Goal: Task Accomplishment & Management: Complete application form

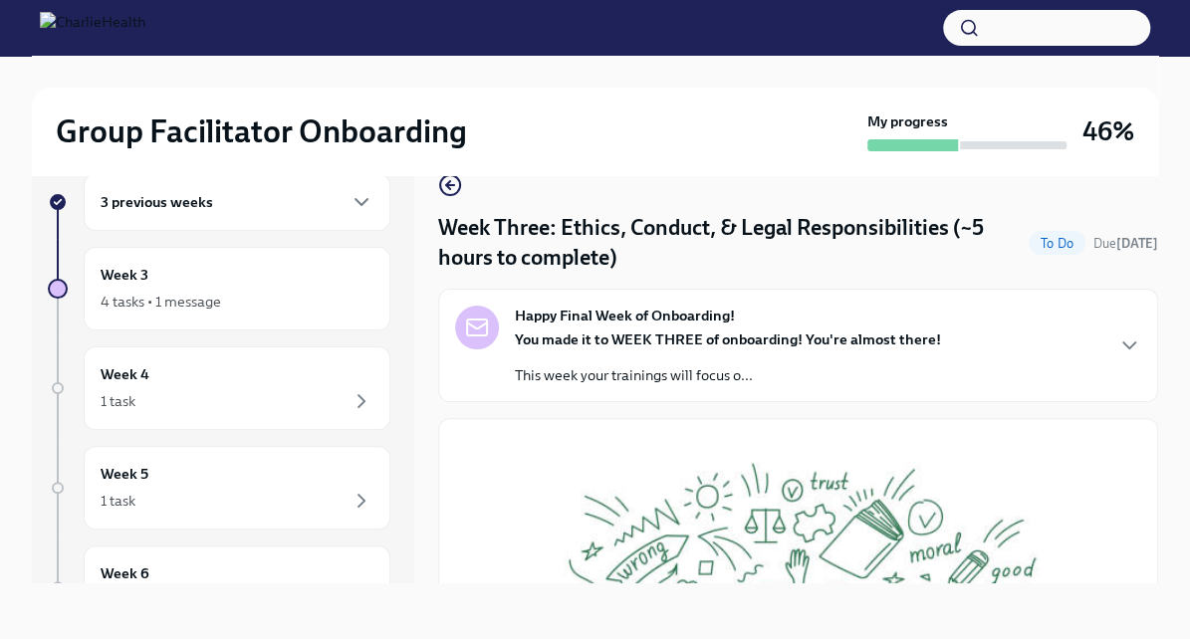
click at [648, 340] on strong "You made it to WEEK THREE of onboarding! You're almost there!" at bounding box center [728, 340] width 426 height 18
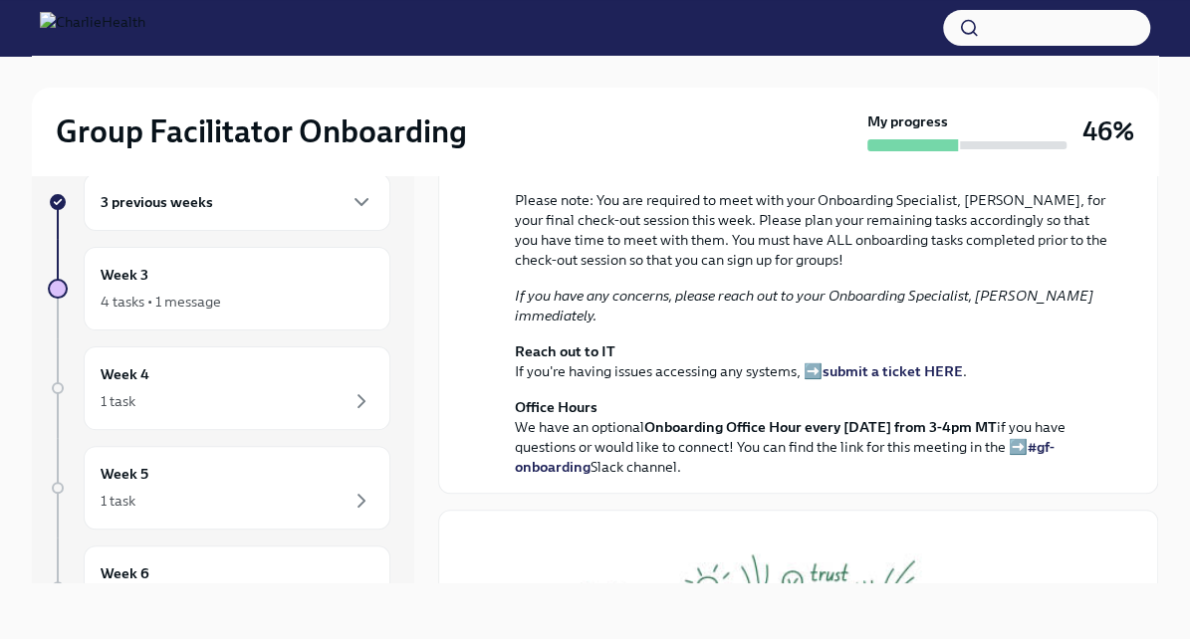
scroll to position [50, 0]
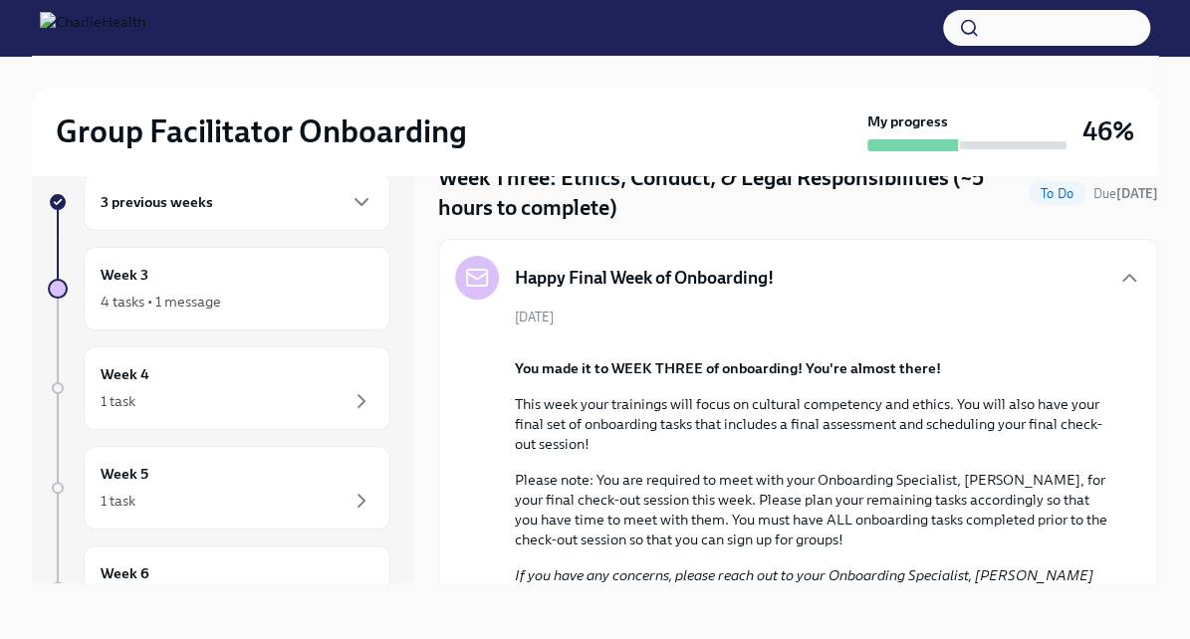
click at [665, 287] on h5 "Happy Final Week of Onboarding!" at bounding box center [644, 278] width 259 height 24
click at [610, 257] on div "Happy Final Week of Onboarding!" at bounding box center [614, 278] width 319 height 44
click at [1117, 272] on icon "button" at bounding box center [1129, 278] width 24 height 24
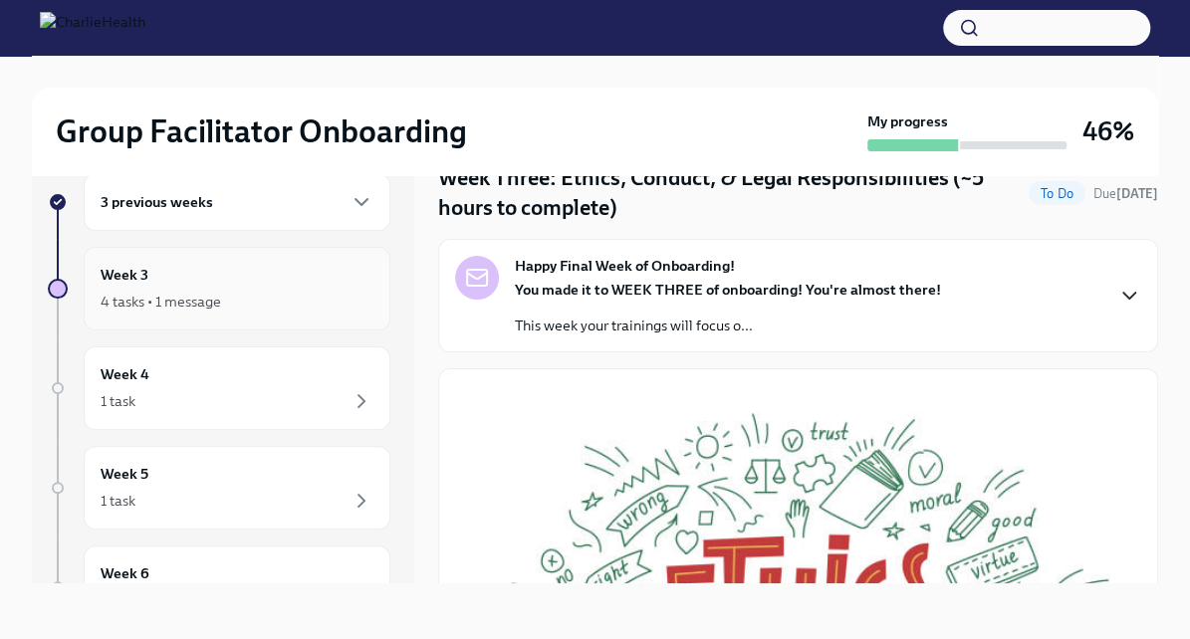
click at [228, 297] on div "4 tasks • 1 message" at bounding box center [237, 302] width 273 height 24
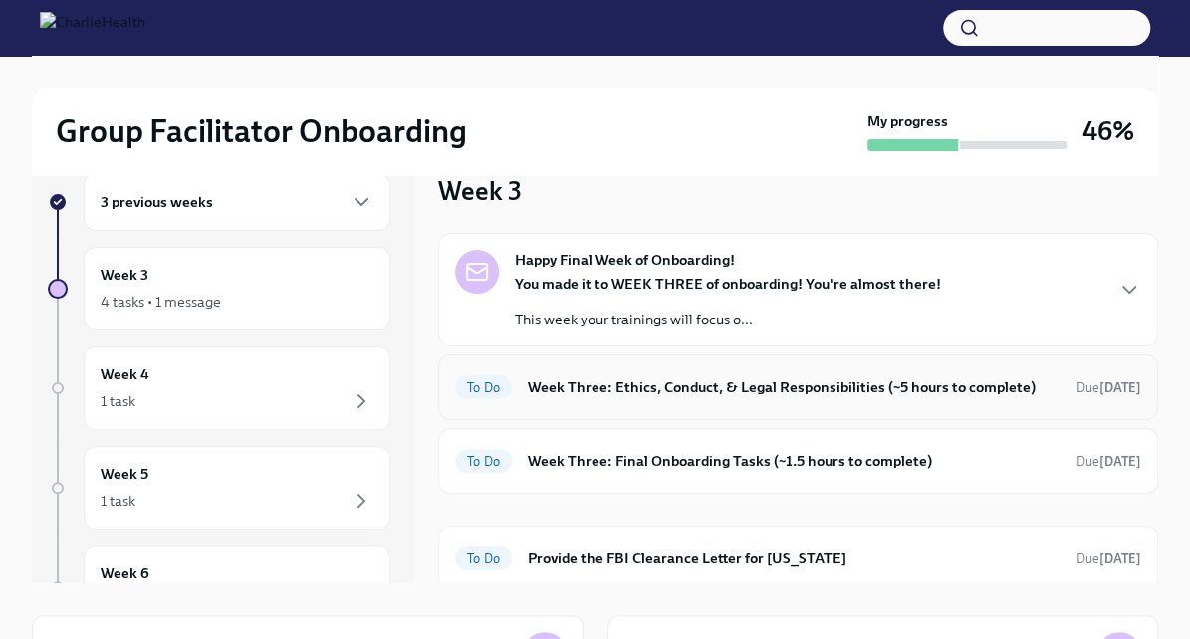
click at [548, 377] on h6 "Week Three: Ethics, Conduct, & Legal Responsibilities (~5 hours to complete)" at bounding box center [794, 387] width 533 height 22
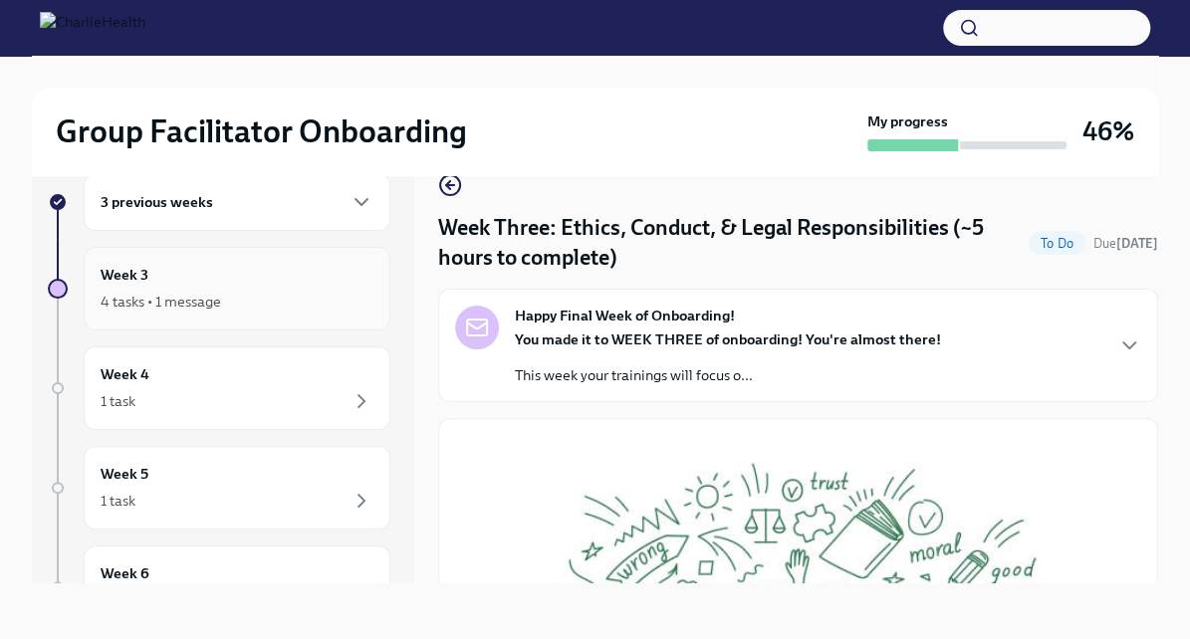
click at [213, 278] on div "Week 3 4 tasks • 1 message" at bounding box center [237, 289] width 273 height 50
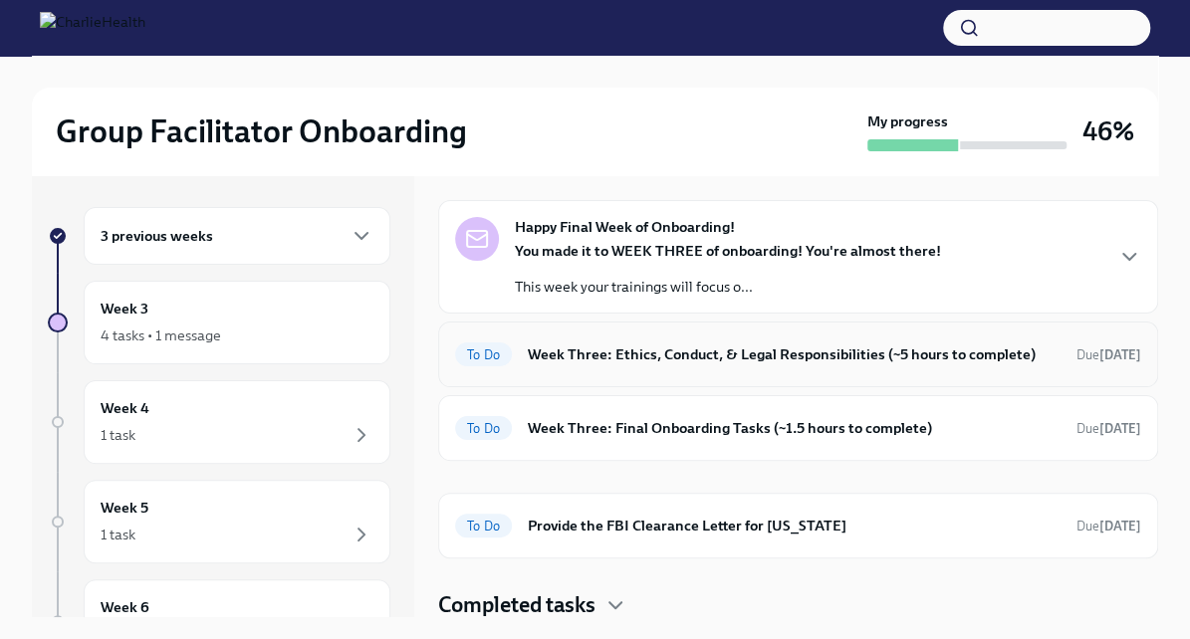
click at [611, 368] on div "To Do Week Three: Ethics, Conduct, & Legal Responsibilities (~5 hours to comple…" at bounding box center [798, 354] width 686 height 32
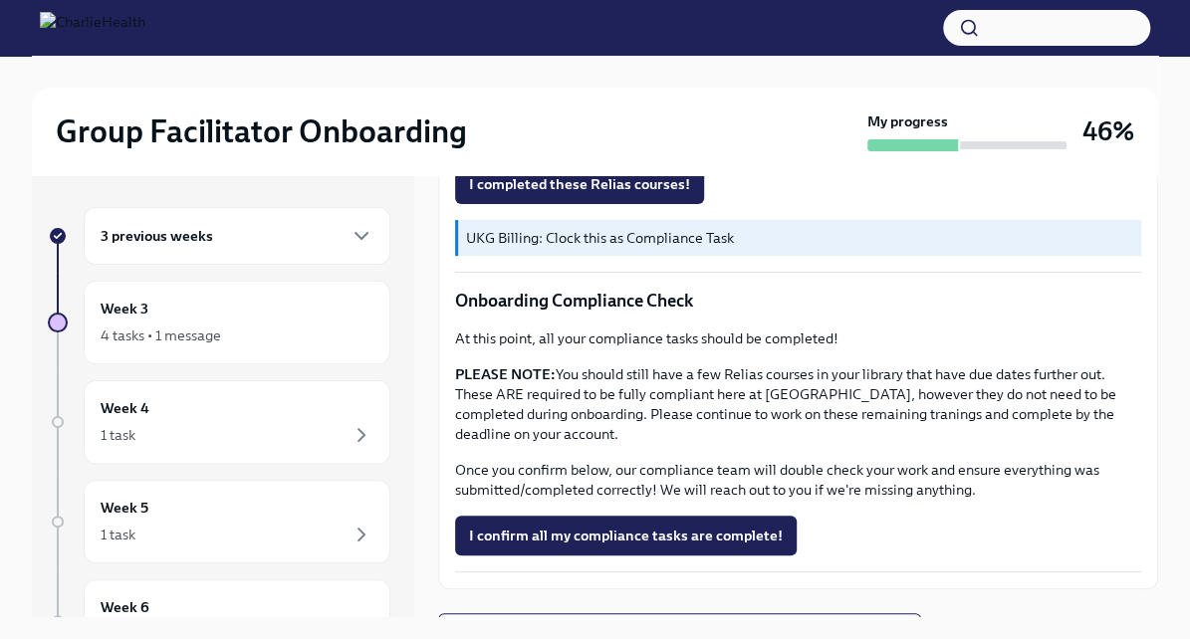
scroll to position [1149, 0]
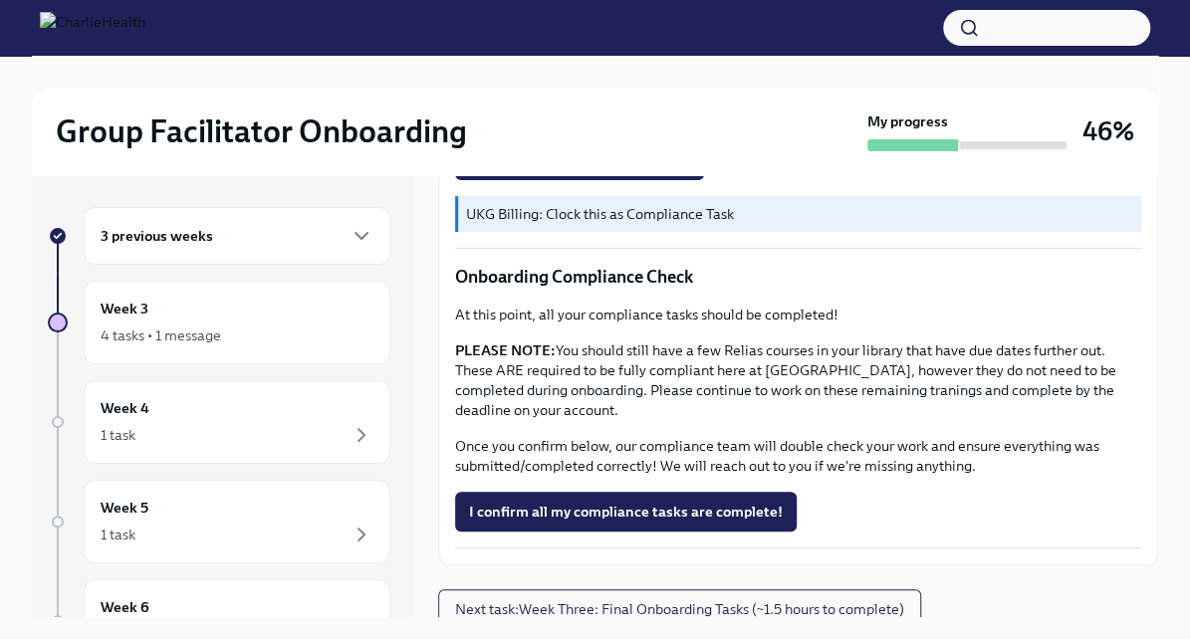
click at [263, 245] on div "3 previous weeks" at bounding box center [237, 236] width 273 height 24
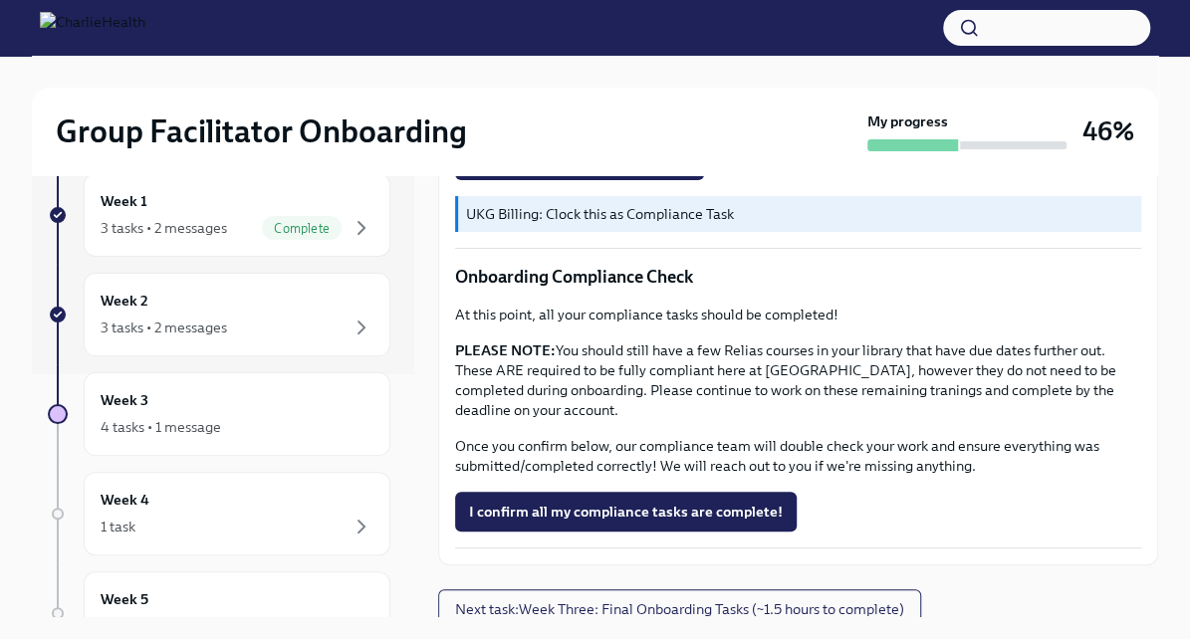
scroll to position [249, 0]
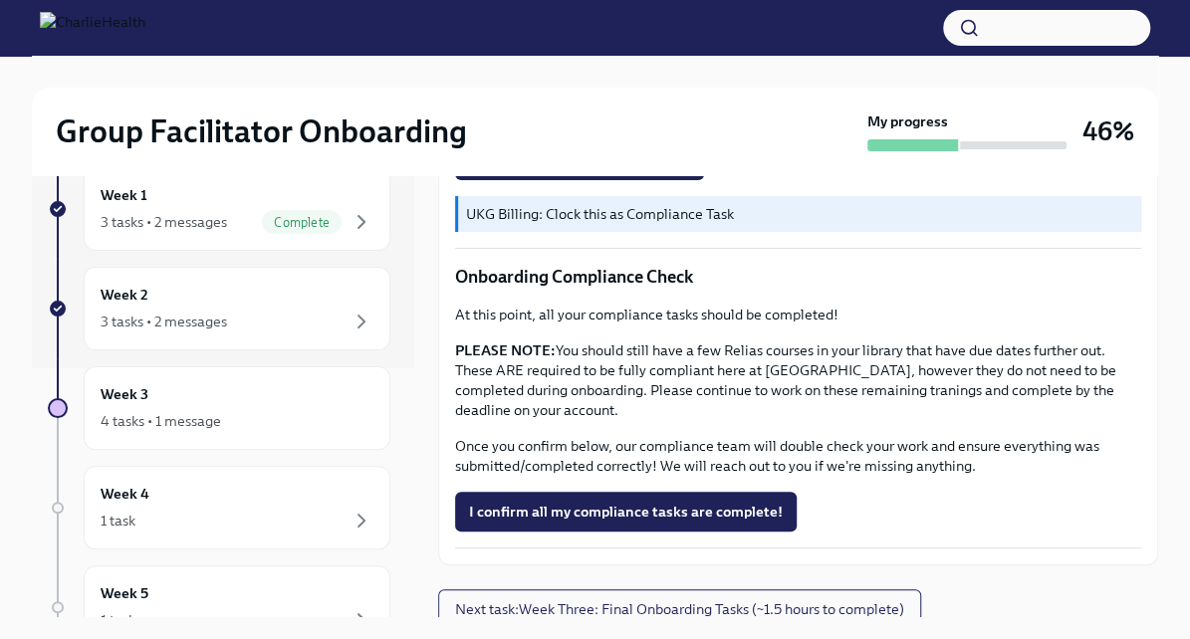
click at [245, 386] on div "Week 3 4 tasks • 1 message" at bounding box center [237, 408] width 273 height 50
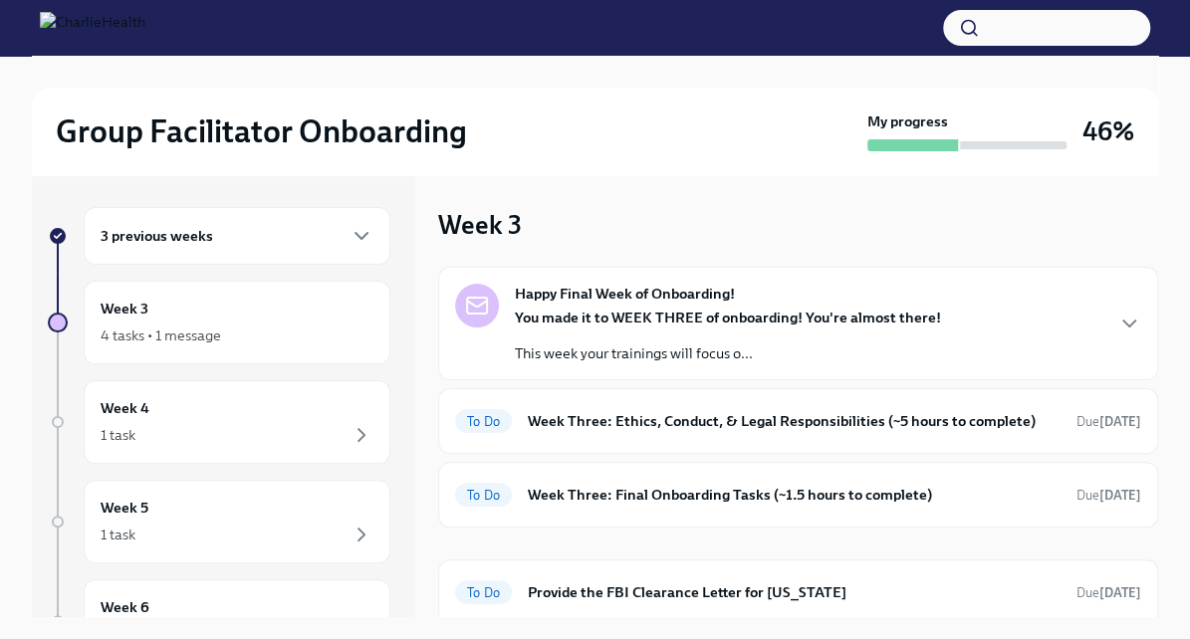
click at [546, 350] on p "This week your trainings will focus o..." at bounding box center [728, 353] width 426 height 20
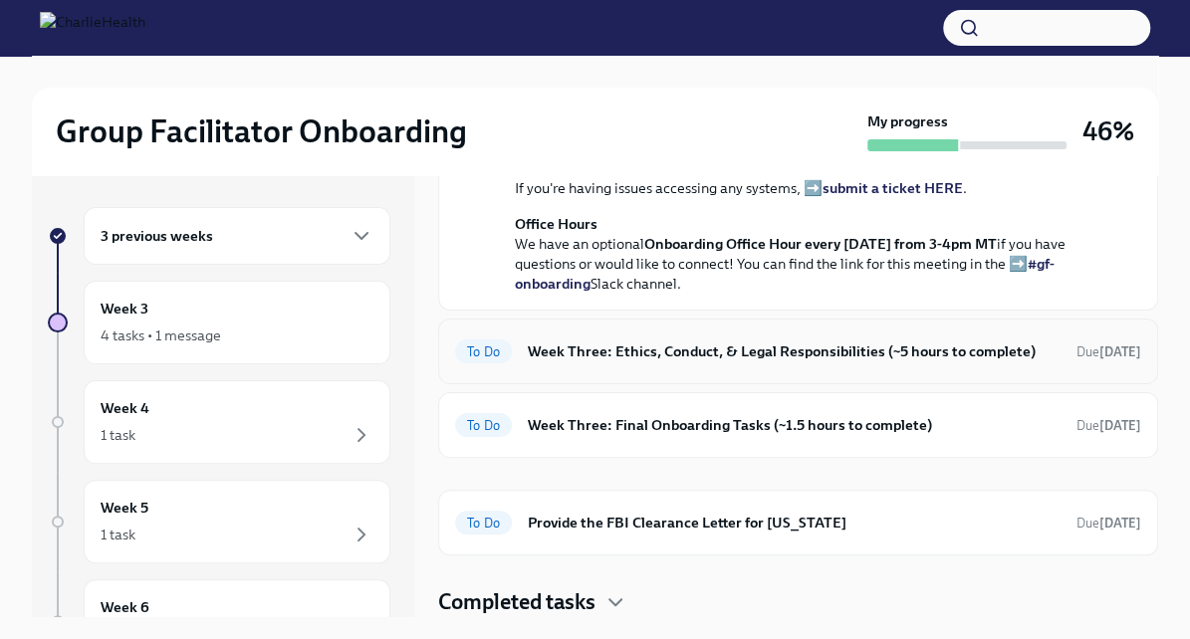
scroll to position [806, 0]
click at [546, 342] on div "To Do Week Three: Ethics, Conduct, & Legal Responsibilities (~5 hours to comple…" at bounding box center [798, 352] width 720 height 66
click at [553, 362] on h6 "Week Three: Ethics, Conduct, & Legal Responsibilities (~5 hours to complete)" at bounding box center [794, 351] width 533 height 22
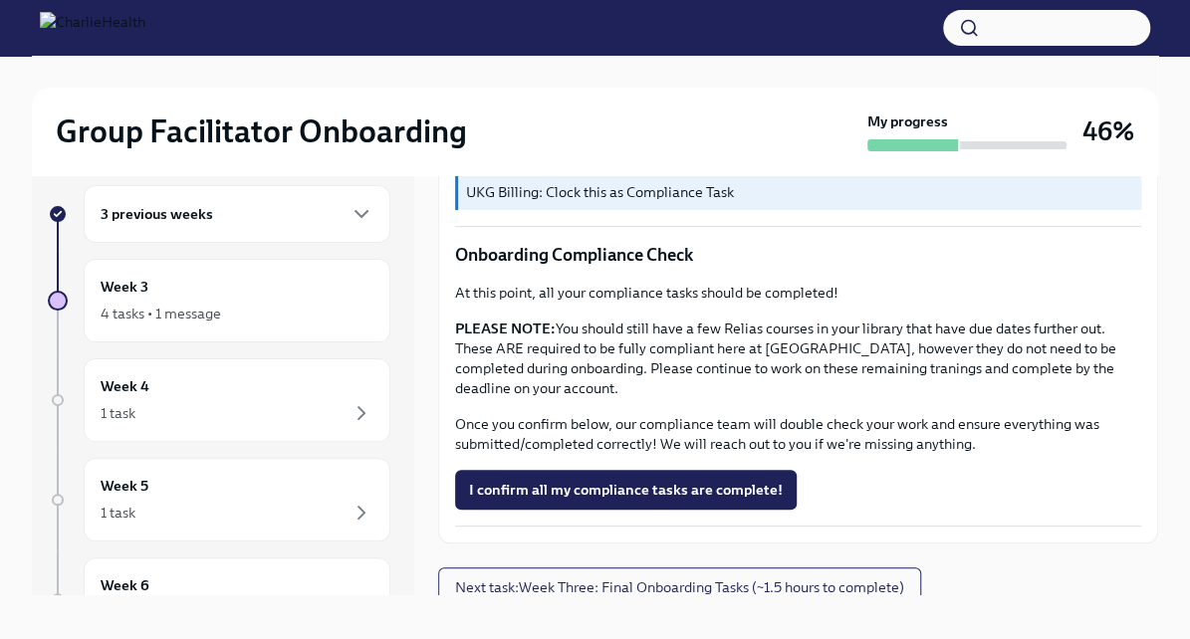
scroll to position [34, 0]
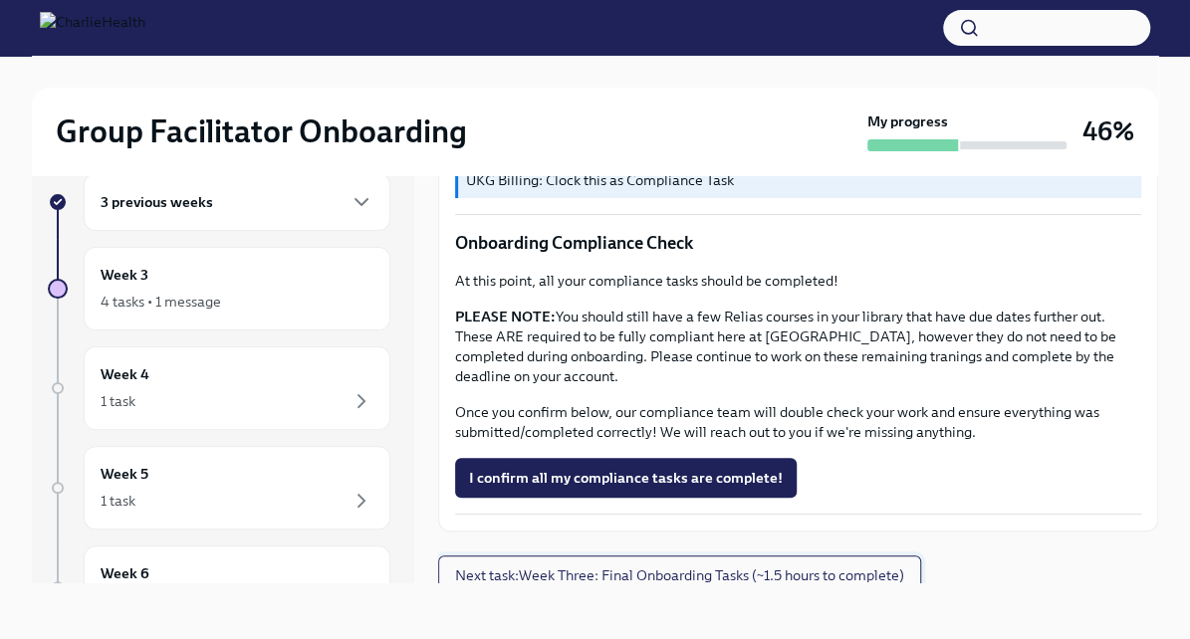
click at [524, 565] on span "Next task : Week Three: Final Onboarding Tasks (~1.5 hours to complete)" at bounding box center [679, 575] width 449 height 20
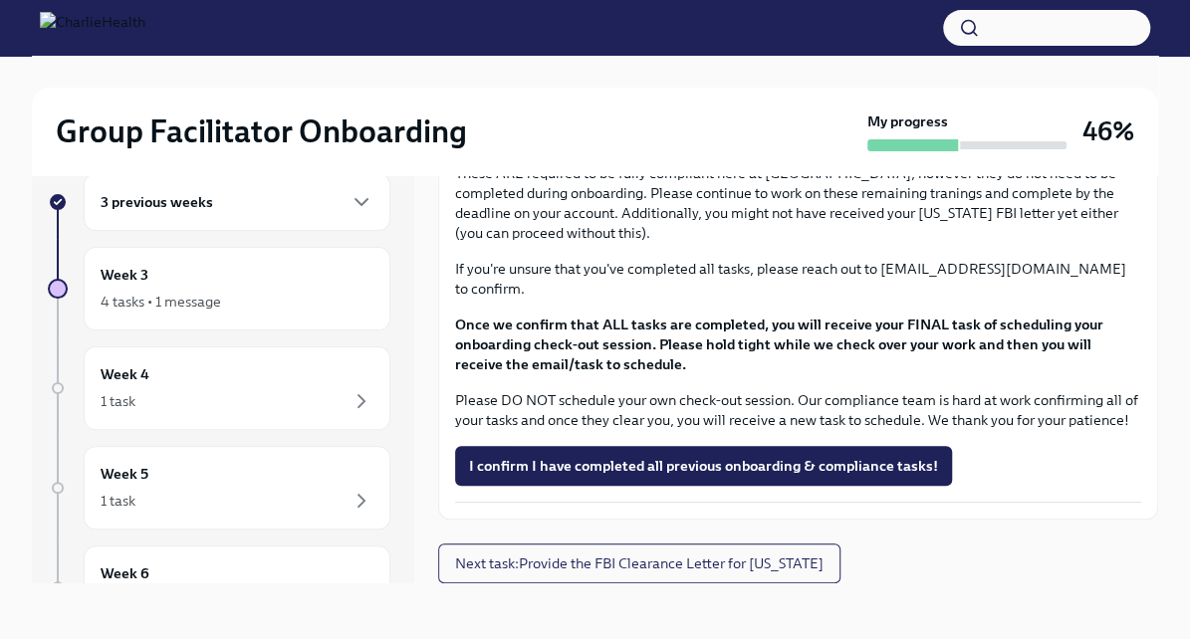
scroll to position [1668, 0]
click at [261, 223] on div "3 previous weeks" at bounding box center [237, 202] width 307 height 58
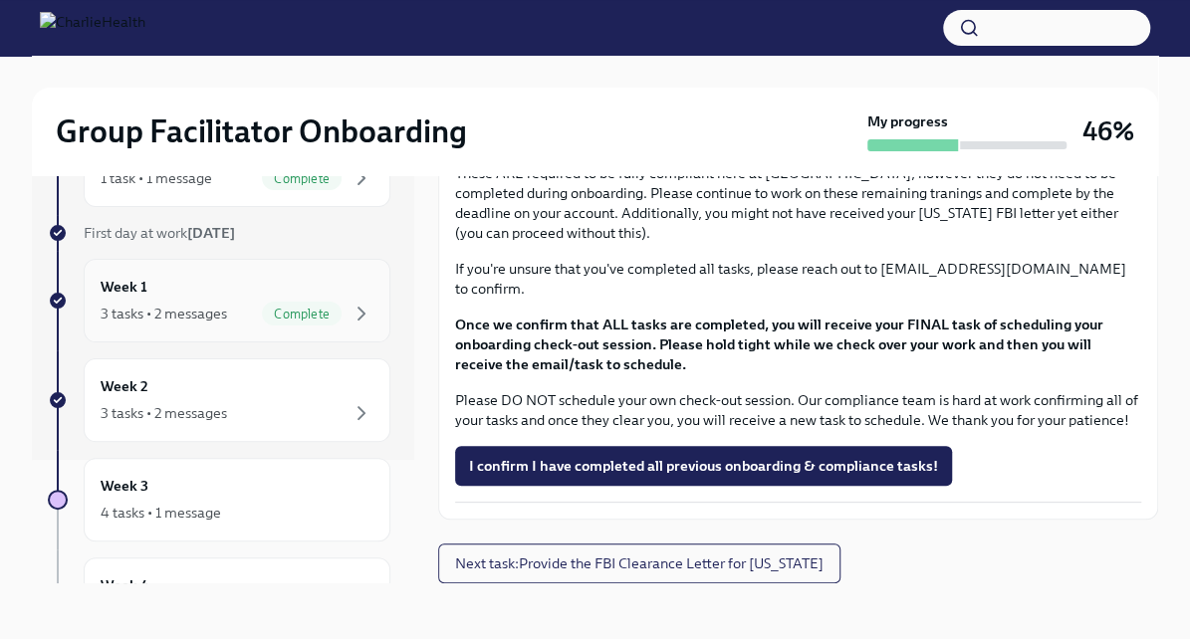
scroll to position [129, 0]
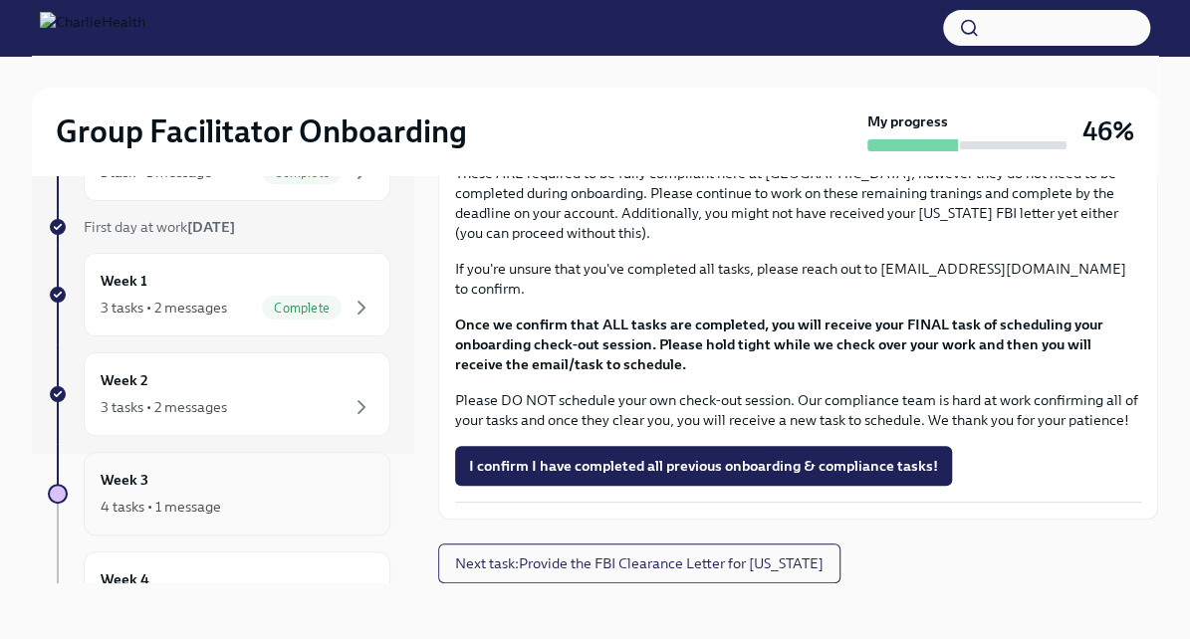
click at [181, 482] on div "Week 3 4 tasks • 1 message" at bounding box center [237, 494] width 273 height 50
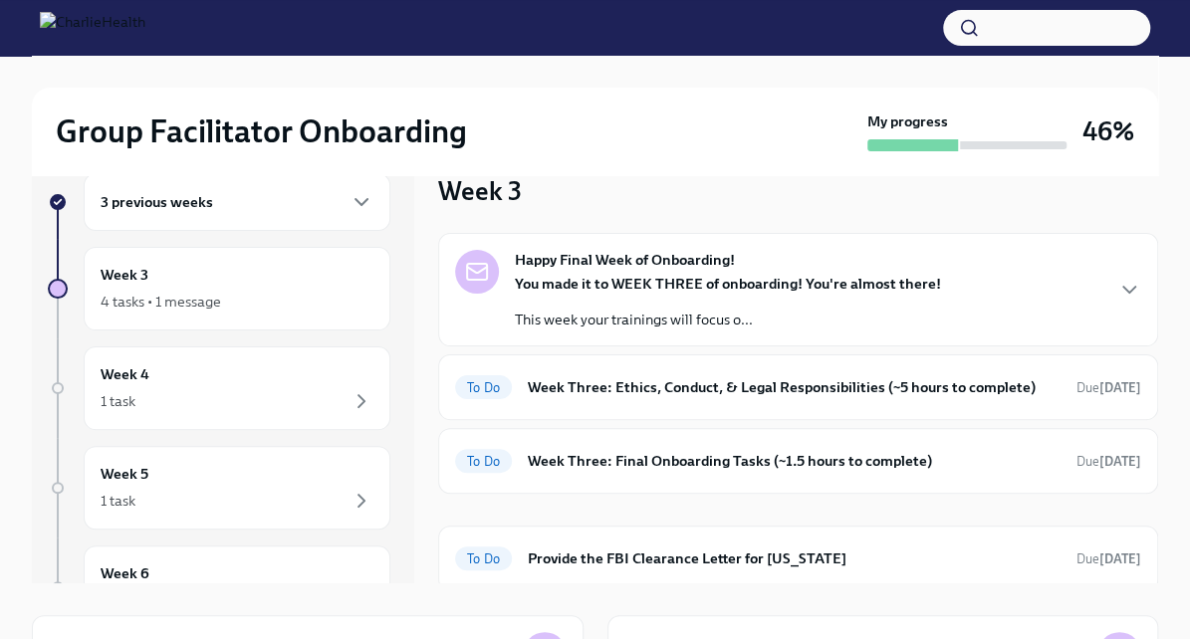
click at [697, 292] on p "You made it to WEEK THREE of onboarding! You're almost there!" at bounding box center [728, 284] width 426 height 20
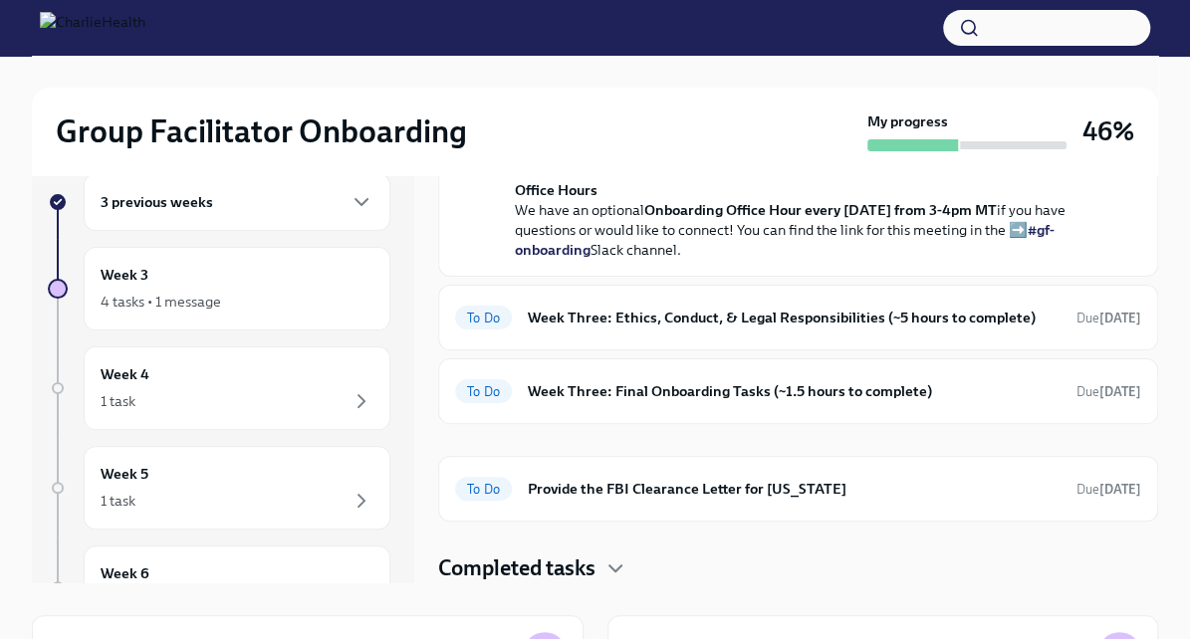
scroll to position [813, 0]
click at [683, 309] on h6 "Week Three: Ethics, Conduct, & Legal Responsibilities (~5 hours to complete)" at bounding box center [794, 318] width 533 height 22
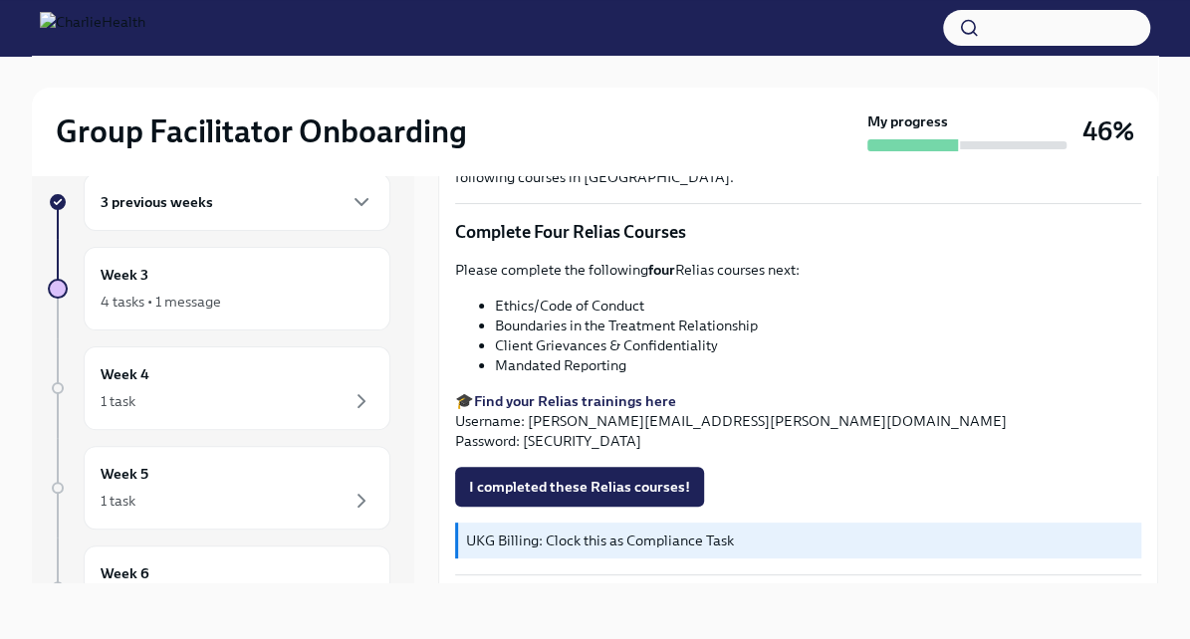
scroll to position [789, 0]
click at [623, 466] on button "I completed these Relias courses!" at bounding box center [579, 486] width 249 height 40
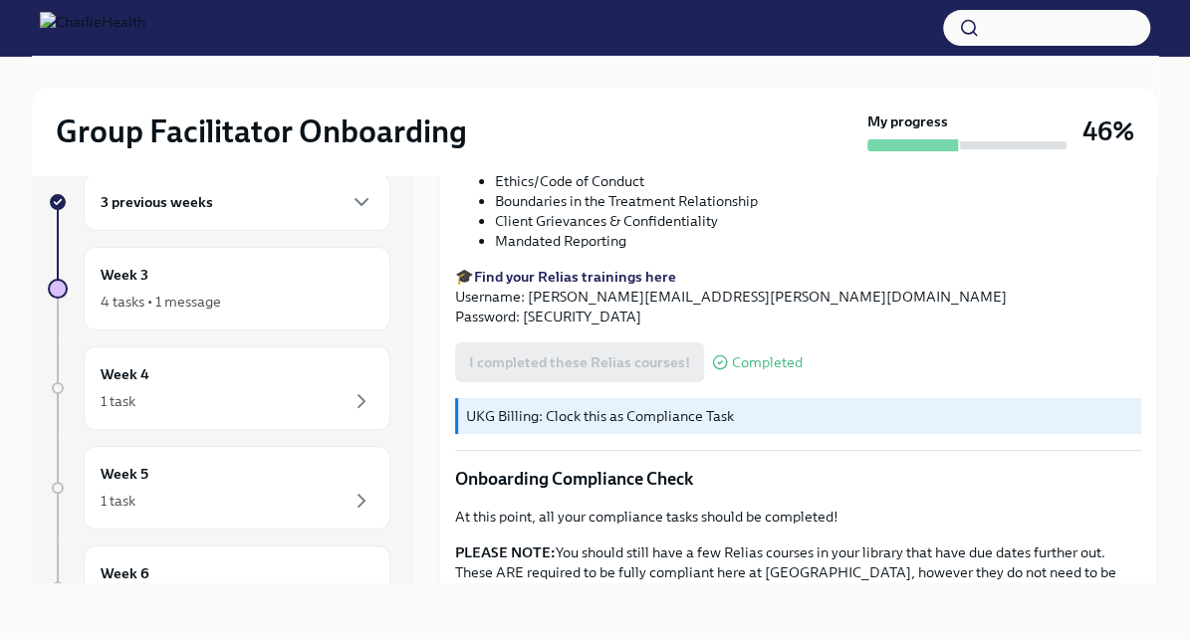
scroll to position [0, 0]
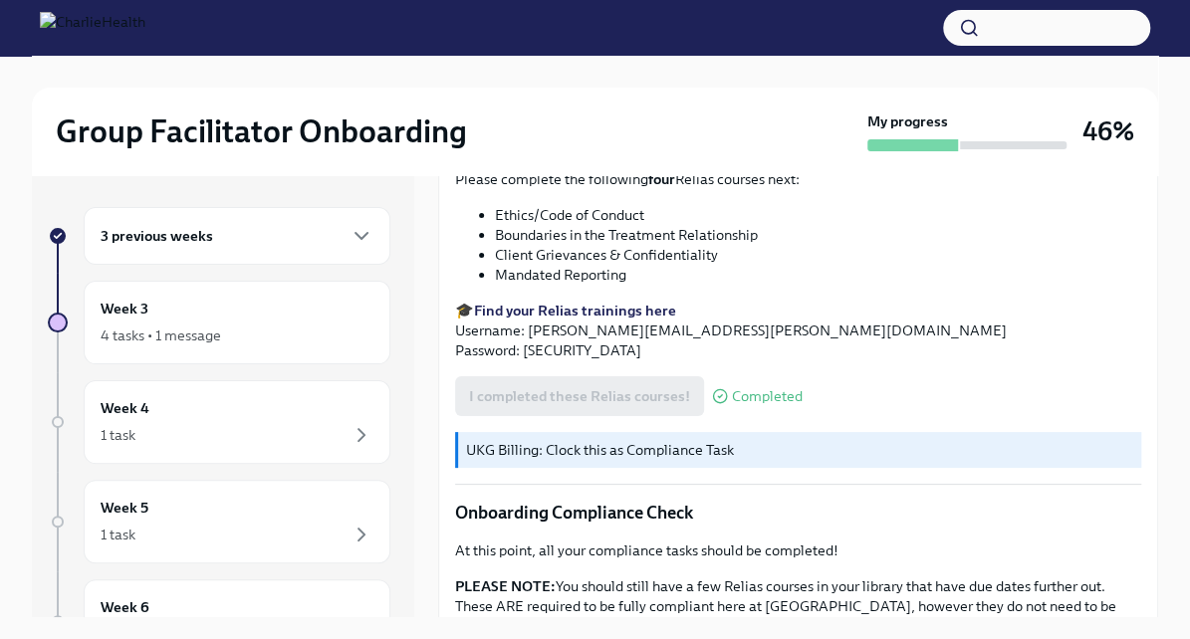
click at [291, 240] on div "3 previous weeks" at bounding box center [237, 236] width 273 height 24
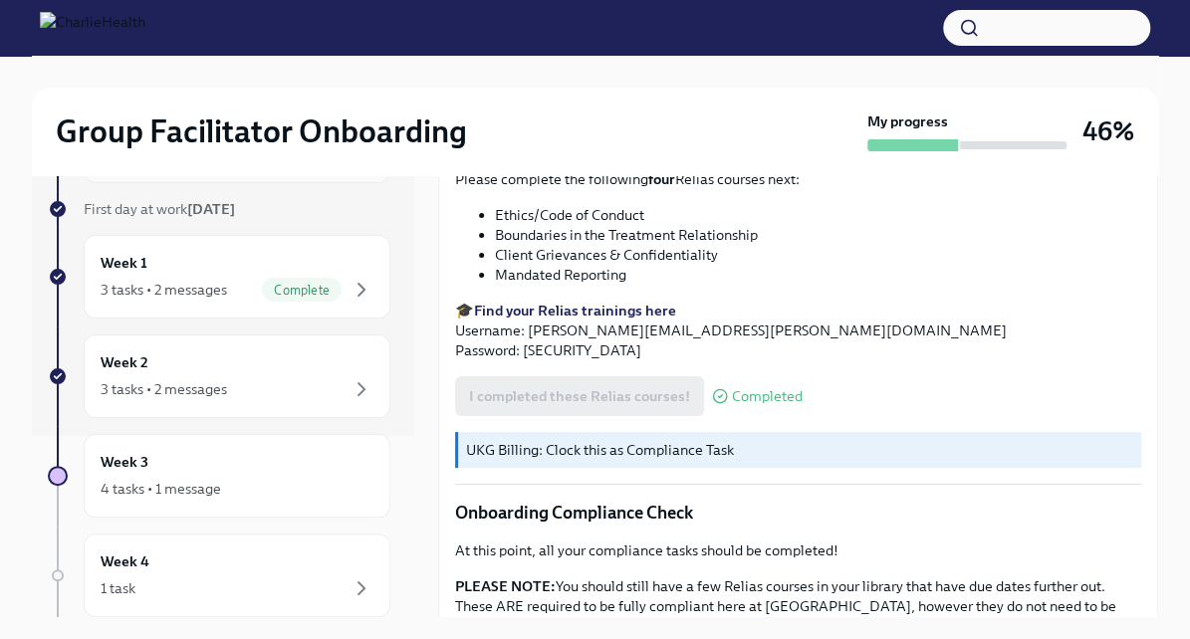
scroll to position [182, 0]
click at [265, 345] on div "Week 2 3 tasks • 2 messages" at bounding box center [237, 375] width 307 height 84
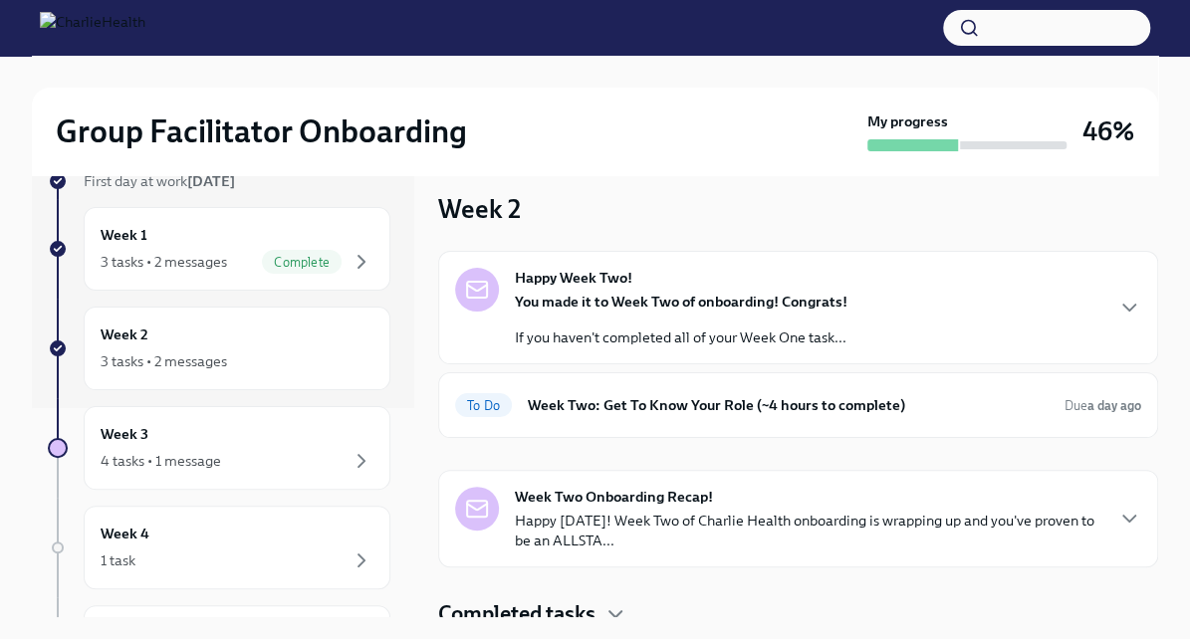
scroll to position [26, 0]
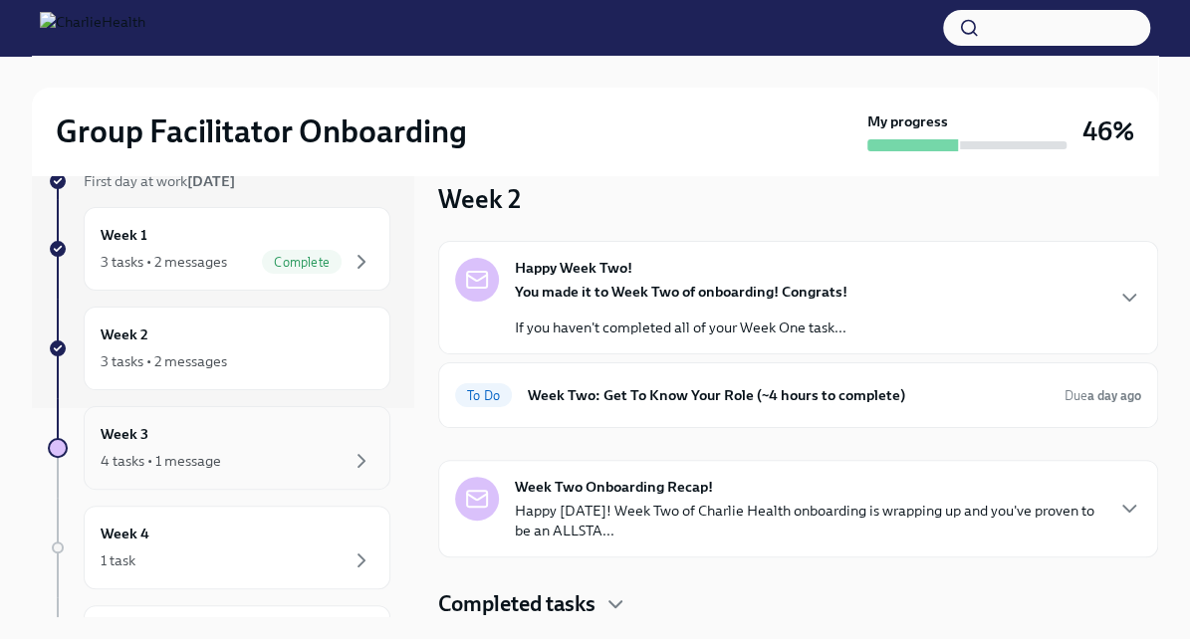
click at [277, 437] on div "Week 3 4 tasks • 1 message" at bounding box center [237, 448] width 273 height 50
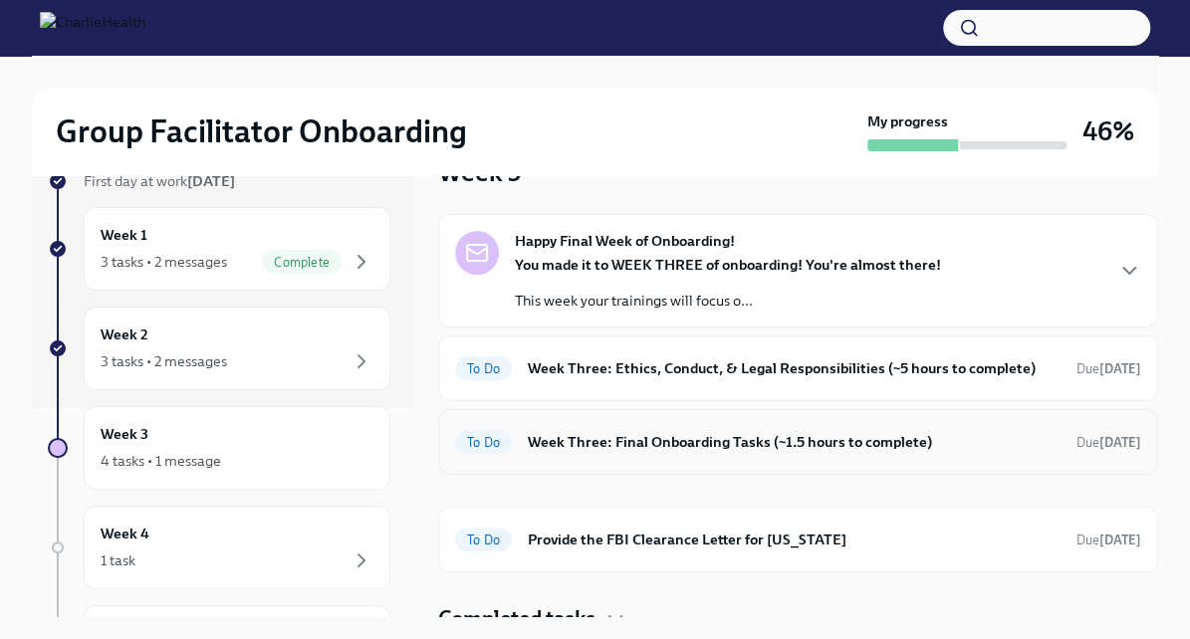
scroll to position [67, 0]
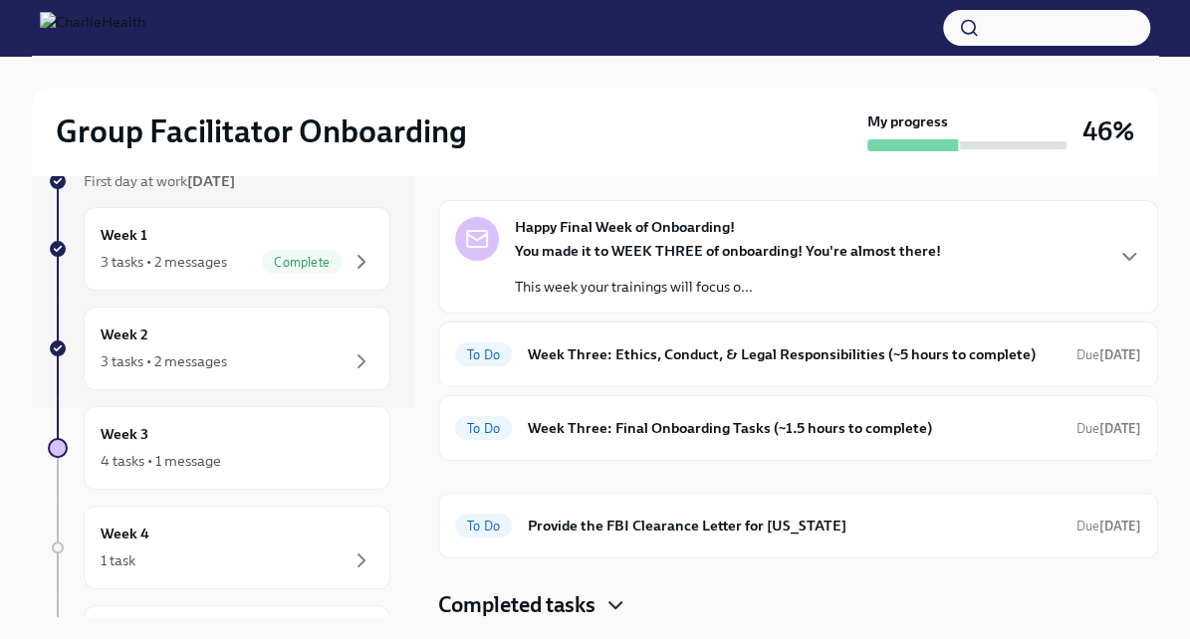
click at [609, 601] on icon "button" at bounding box center [615, 605] width 24 height 24
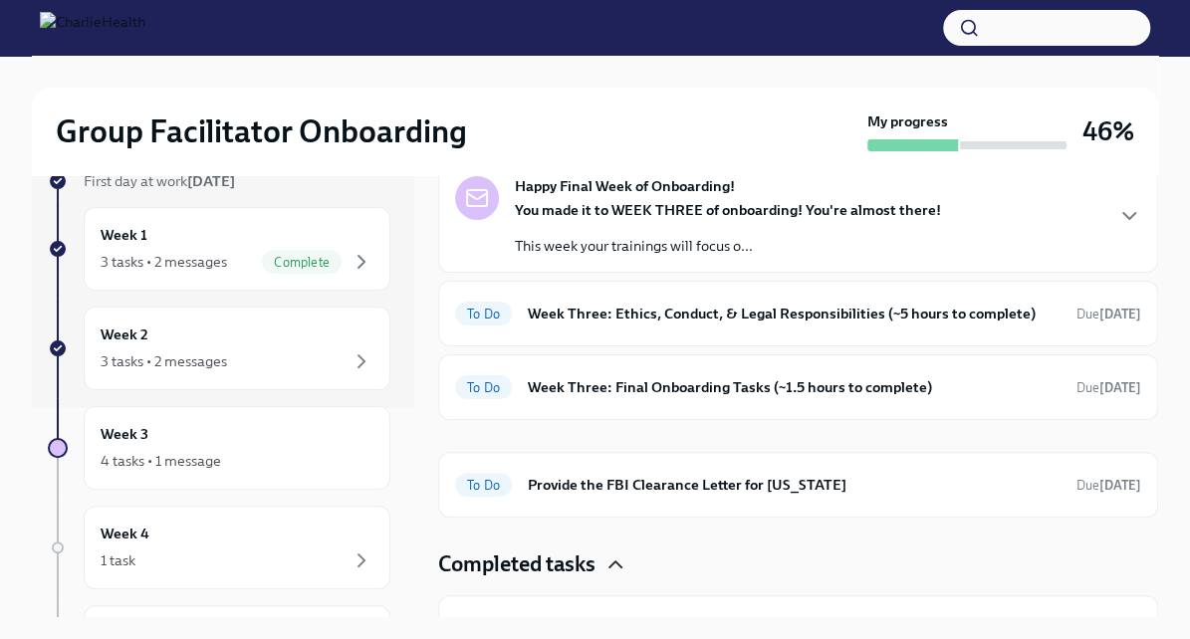
scroll to position [167, 0]
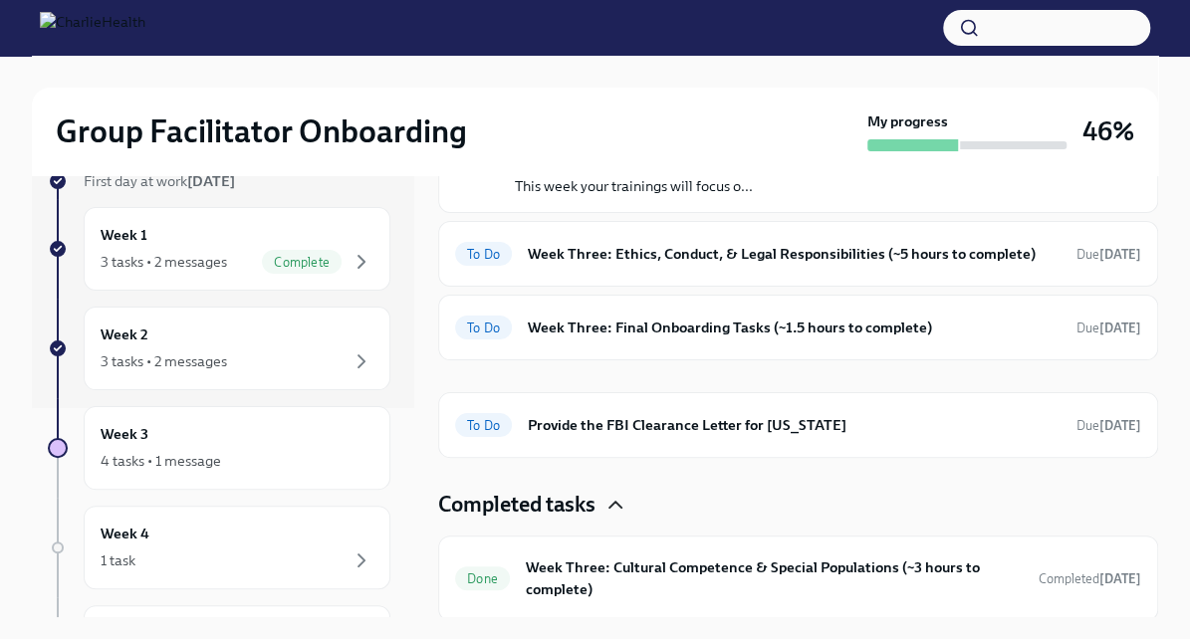
click at [611, 591] on h6 "Week Three: Cultural Competence & Special Populations (~3 hours to complete)" at bounding box center [774, 578] width 497 height 44
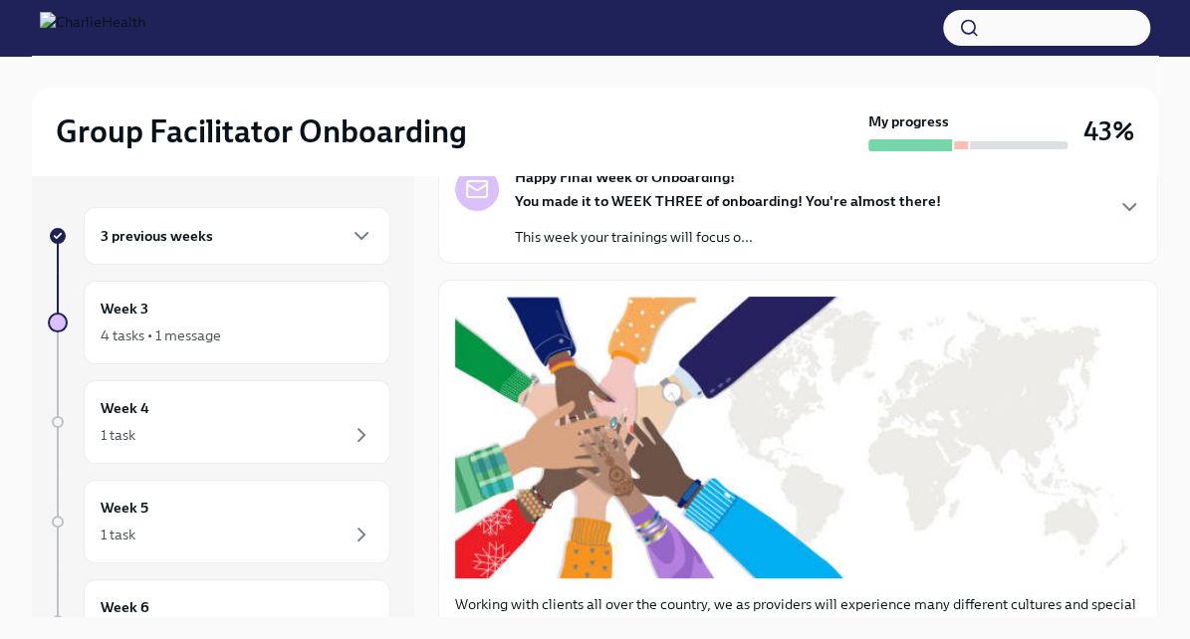
scroll to position [1476, 0]
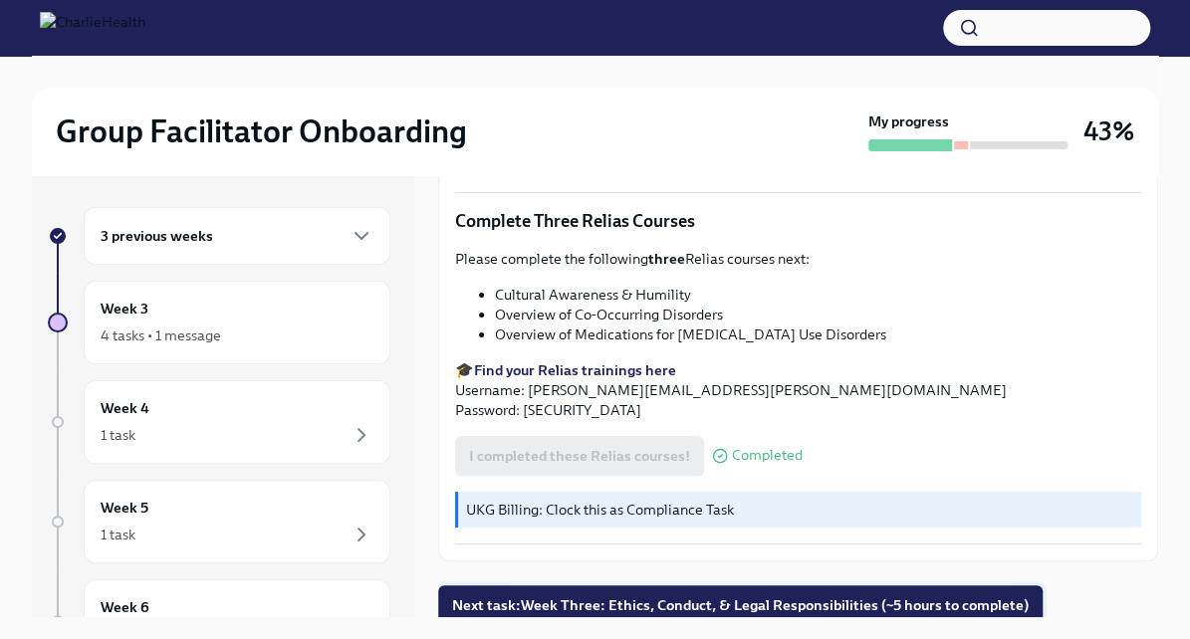
click at [555, 602] on span "Next task : Week Three: Ethics, Conduct, & Legal Responsibilities (~5 hours to …" at bounding box center [740, 605] width 576 height 20
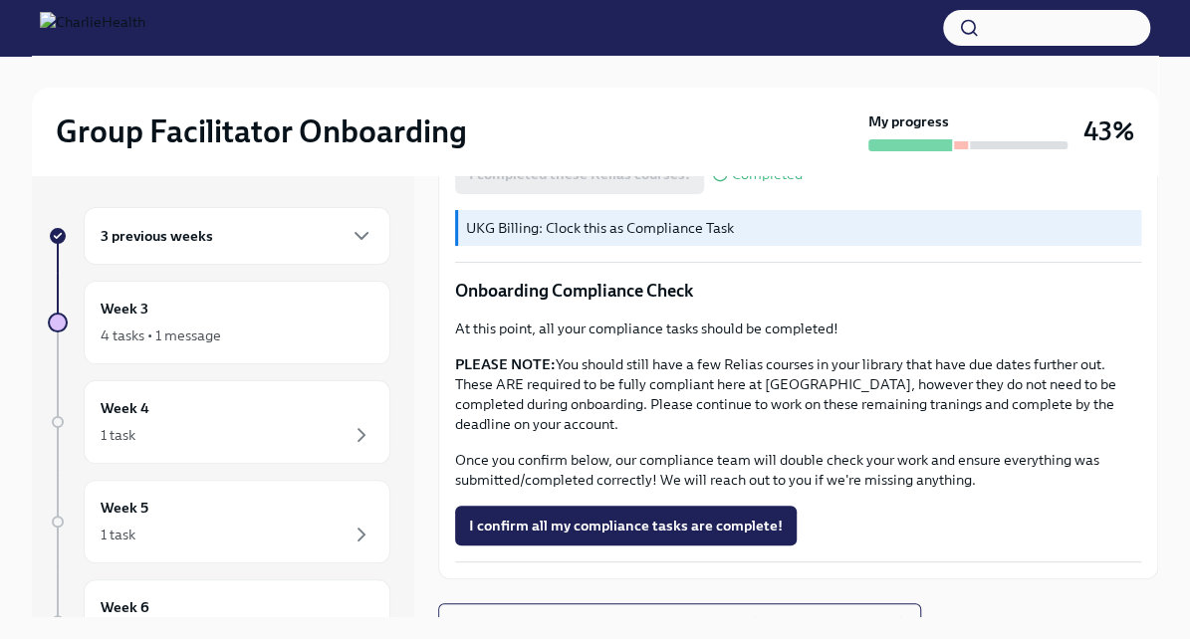
scroll to position [1149, 0]
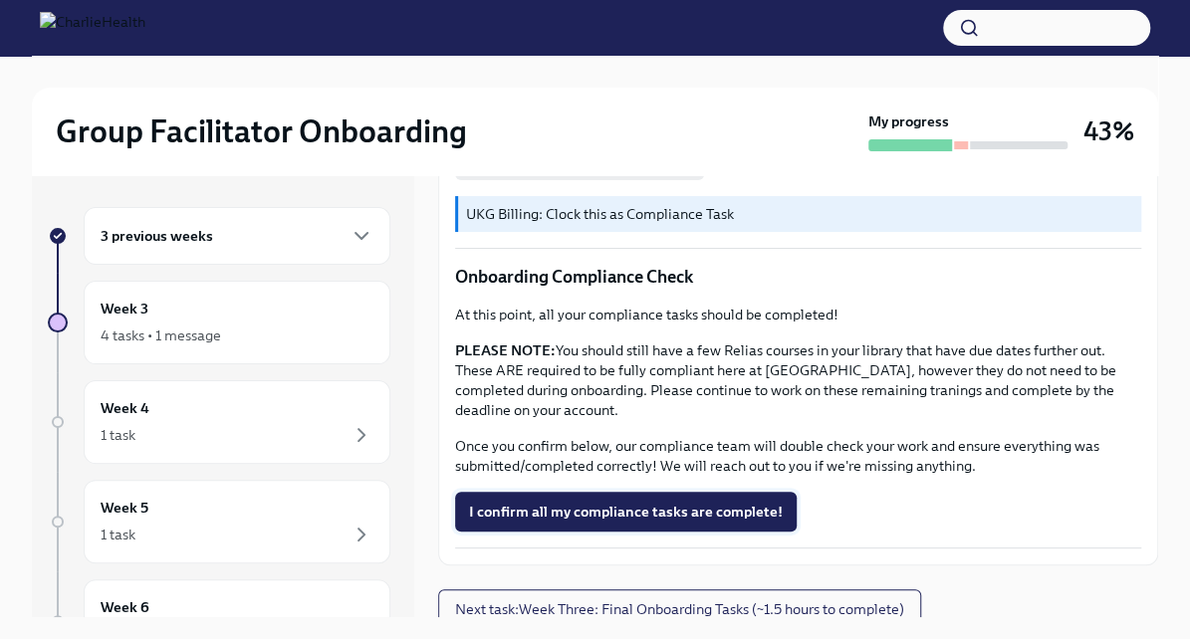
click at [630, 510] on span "I confirm all my compliance tasks are complete!" at bounding box center [626, 512] width 314 height 20
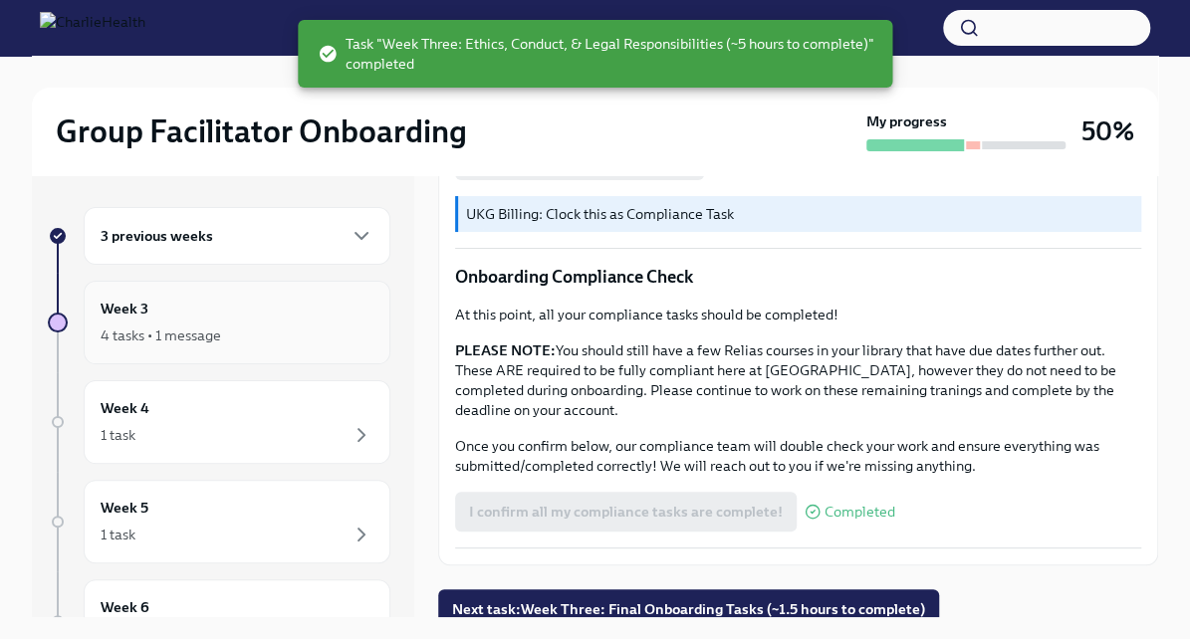
click at [303, 327] on div "4 tasks • 1 message" at bounding box center [237, 336] width 273 height 24
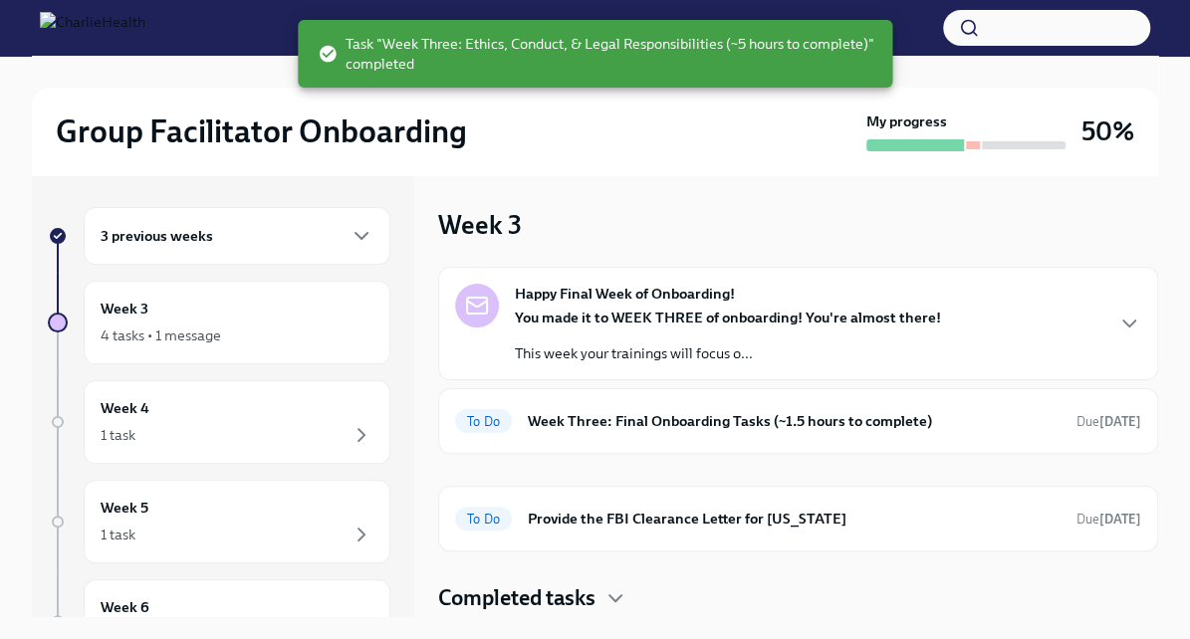
click at [311, 247] on div "3 previous weeks" at bounding box center [237, 236] width 307 height 58
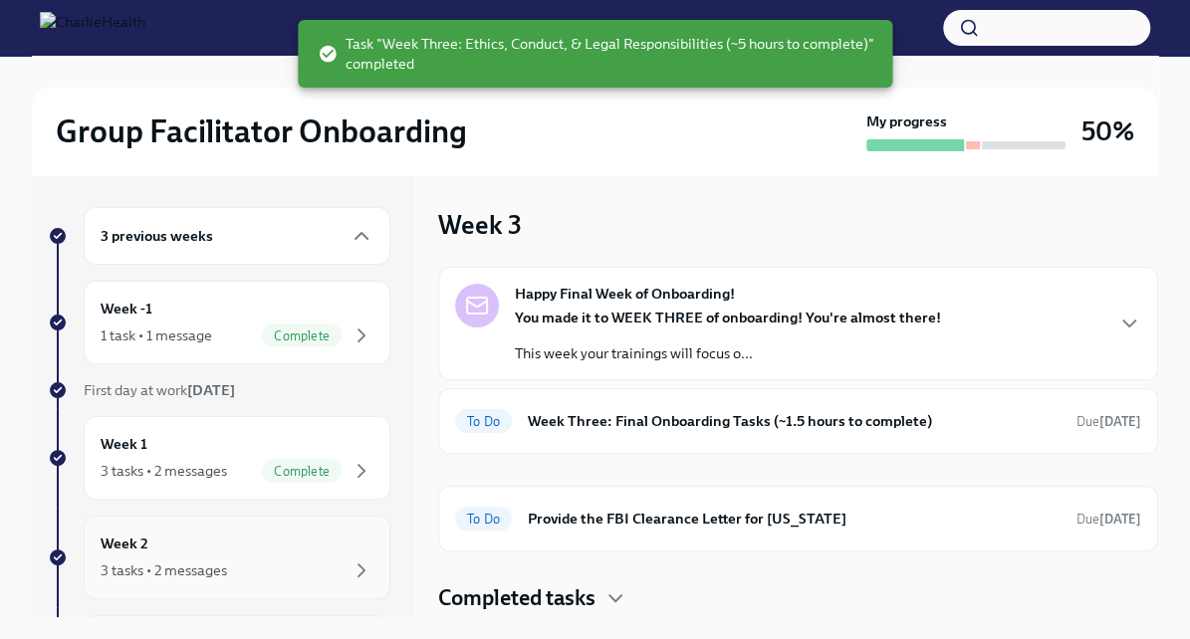
click at [223, 560] on div "3 tasks • 2 messages" at bounding box center [164, 570] width 126 height 20
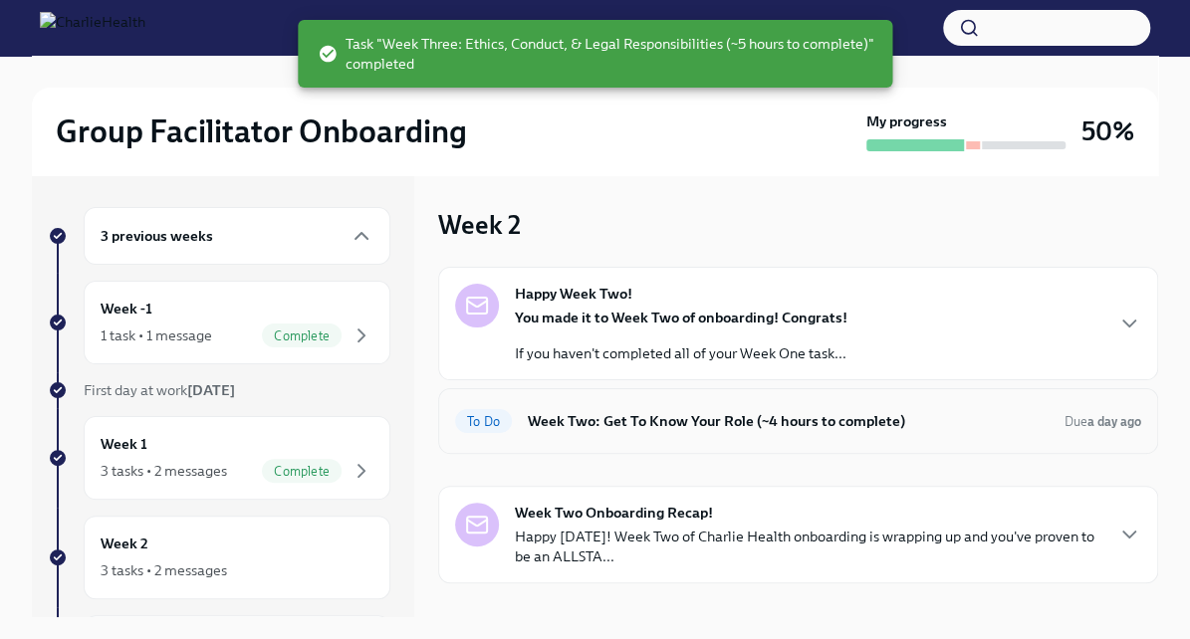
click at [662, 414] on h6 "Week Two: Get To Know Your Role (~4 hours to complete)" at bounding box center [788, 421] width 521 height 22
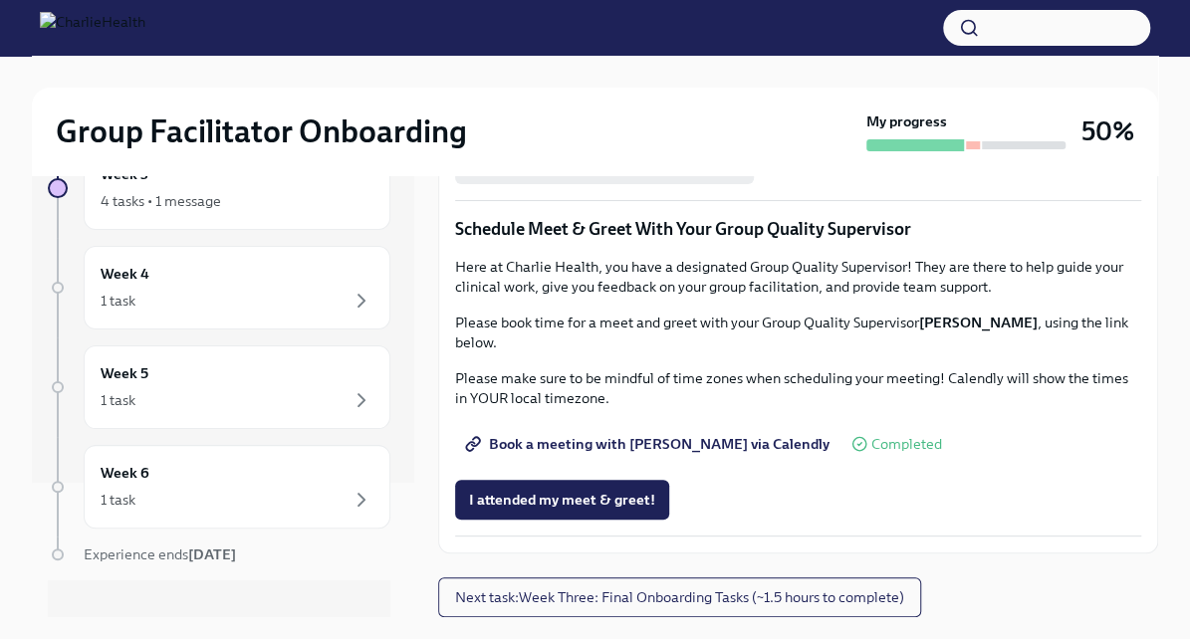
scroll to position [139, 0]
click at [298, 215] on div "Week 3 4 tasks • 1 message" at bounding box center [237, 183] width 307 height 84
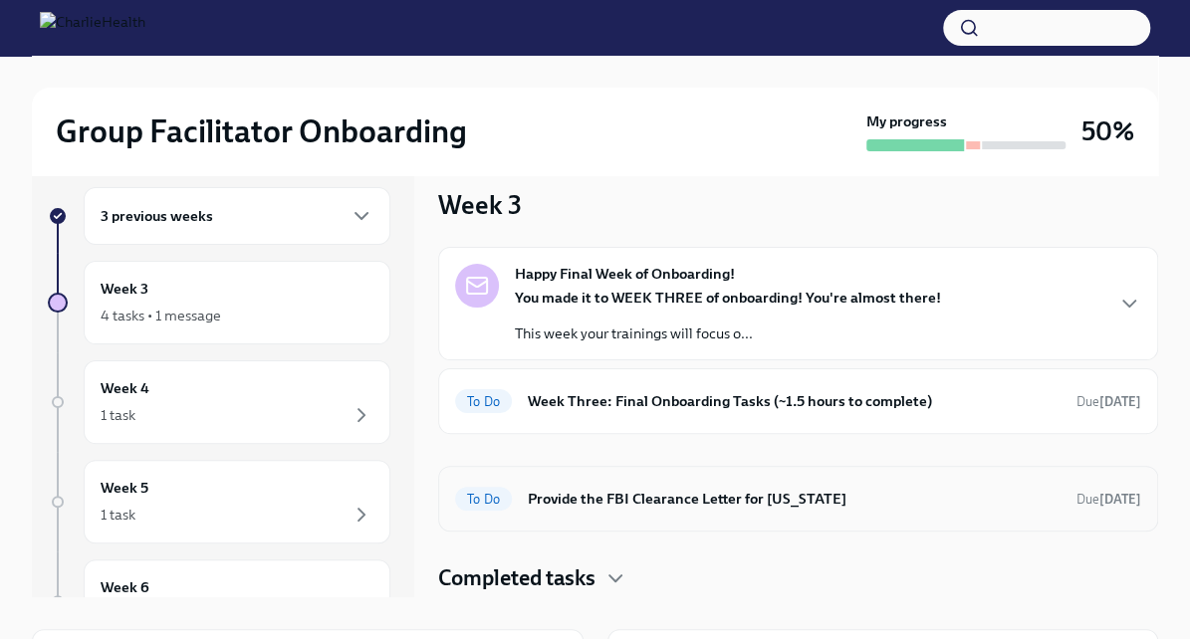
scroll to position [23, 0]
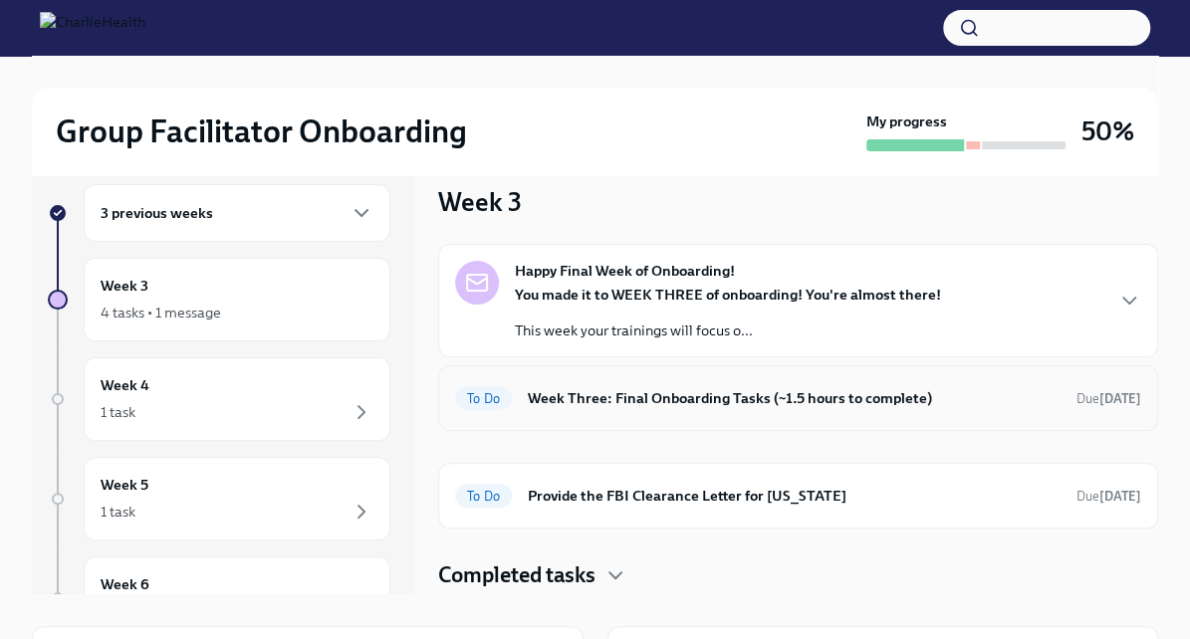
click at [650, 398] on h6 "Week Three: Final Onboarding Tasks (~1.5 hours to complete)" at bounding box center [794, 398] width 533 height 22
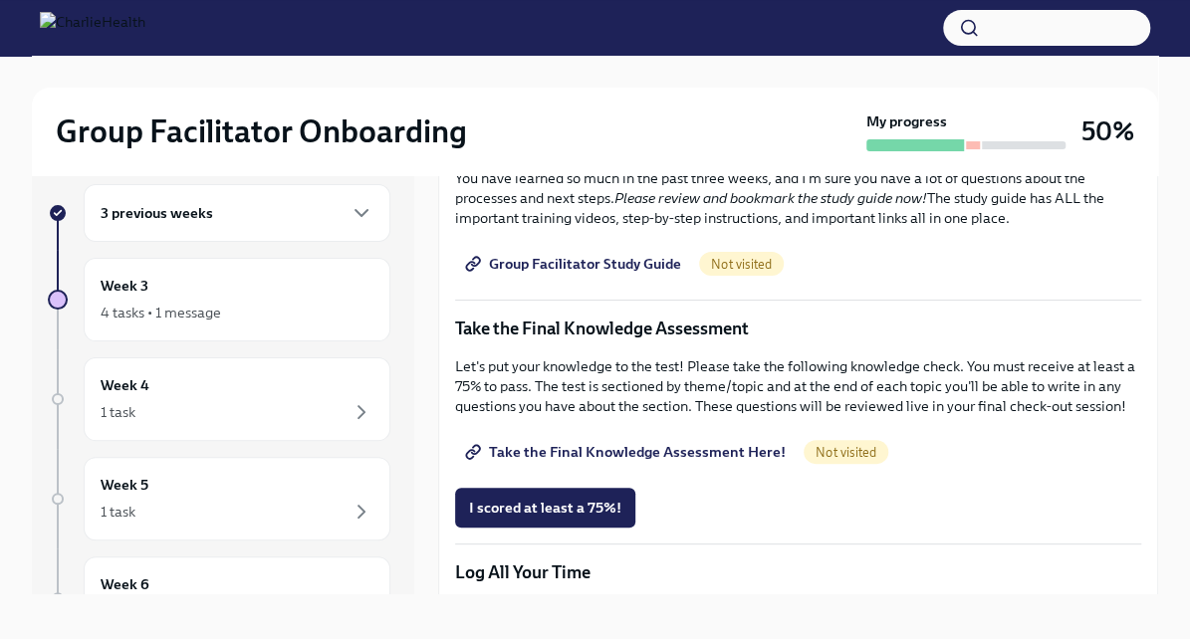
scroll to position [882, 0]
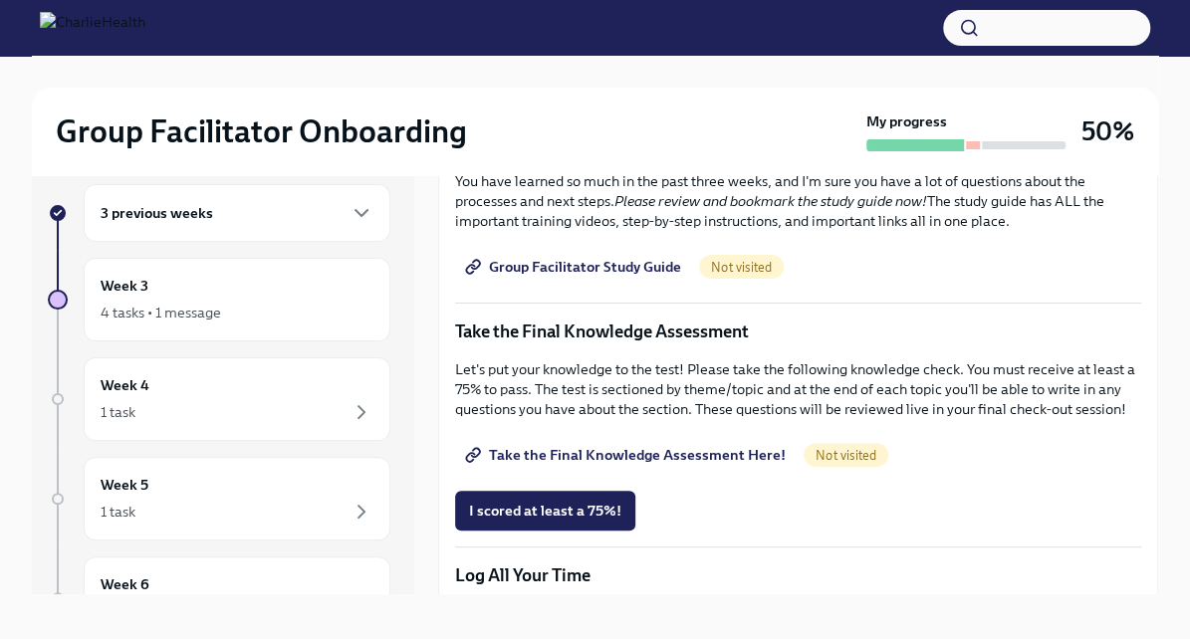
click at [633, 277] on span "Group Facilitator Study Guide" at bounding box center [575, 267] width 212 height 20
